Goal: Task Accomplishment & Management: Use online tool/utility

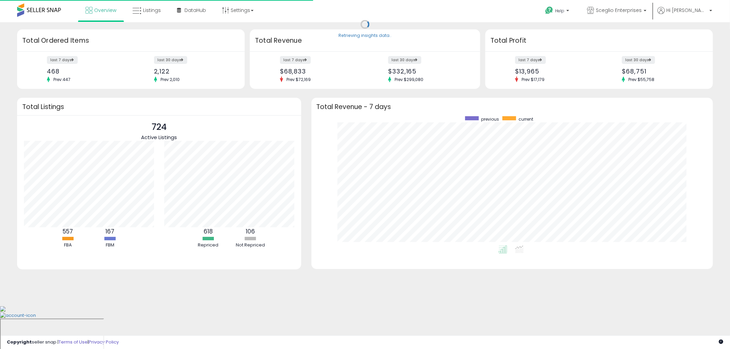
scroll to position [129, 388]
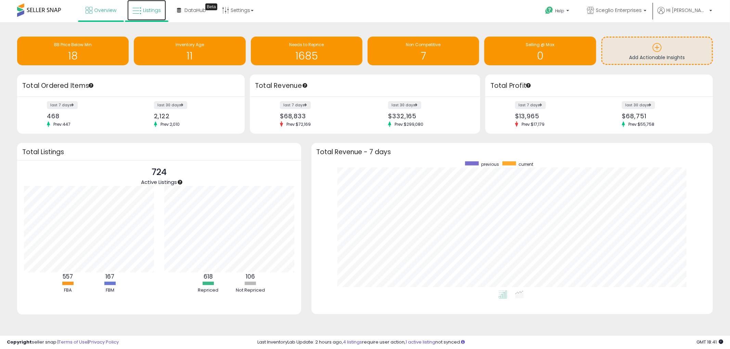
click at [138, 11] on icon at bounding box center [136, 11] width 9 height 9
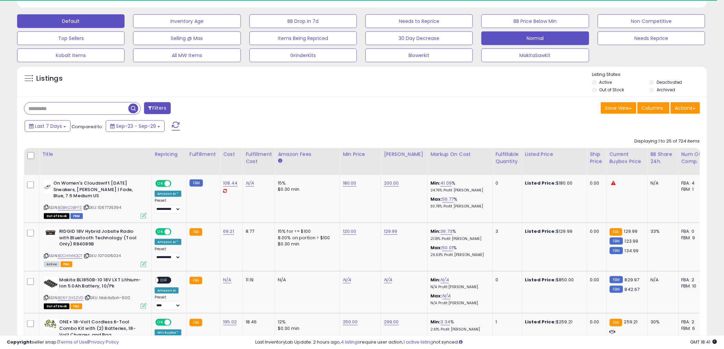
scroll to position [114, 0]
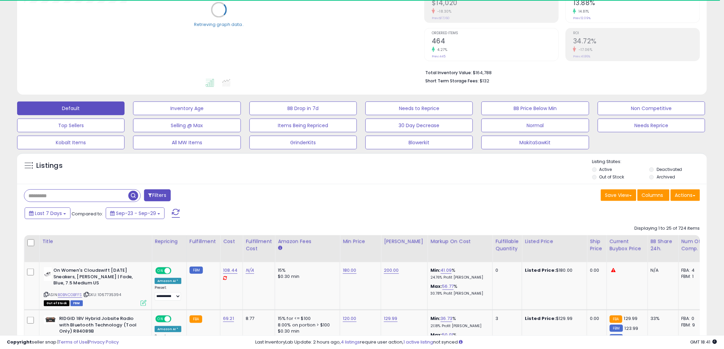
click at [665, 135] on div "Default Inventory Age BB Drop in 7d Needs to Reprice BB Price Below Min Non Com…" at bounding box center [362, 123] width 707 height 51
click at [661, 128] on button "Needs Reprice" at bounding box center [651, 126] width 107 height 14
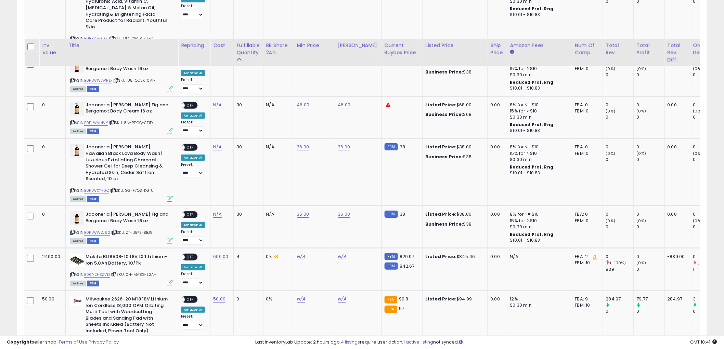
scroll to position [1044, 0]
